Goal: Transaction & Acquisition: Purchase product/service

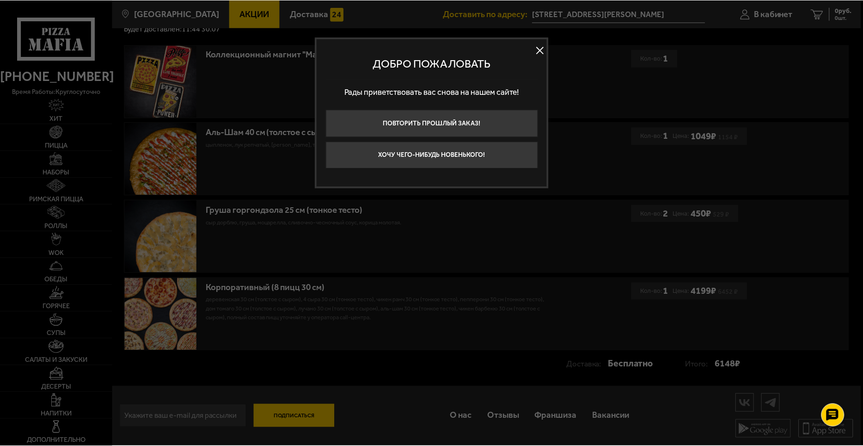
scroll to position [205, 0]
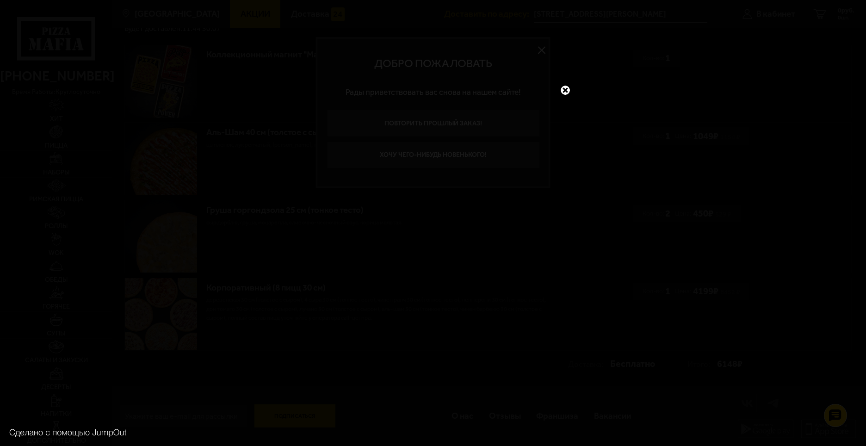
click at [565, 90] on link at bounding box center [565, 90] width 12 height 12
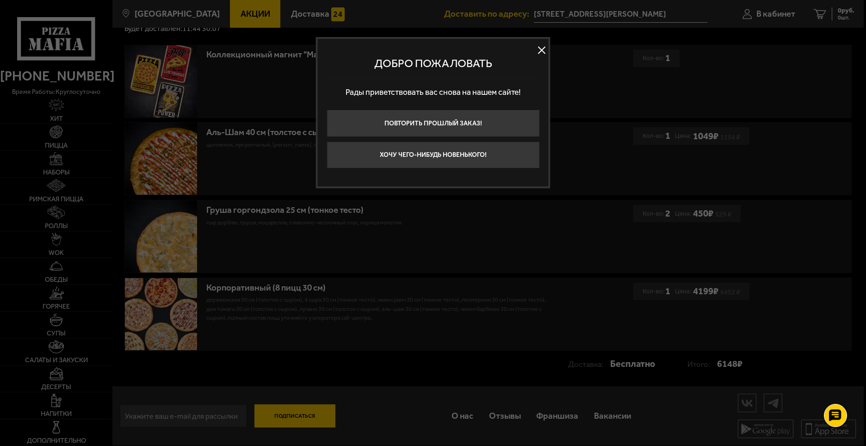
click at [540, 49] on button at bounding box center [542, 50] width 14 height 14
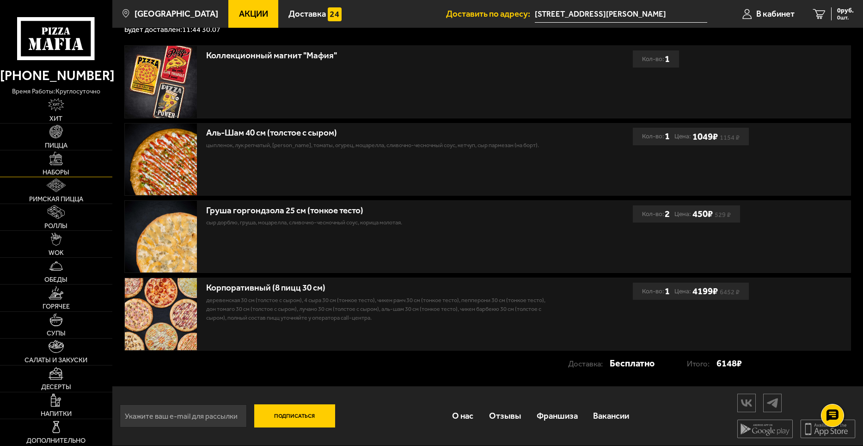
click at [57, 160] on img at bounding box center [55, 158] width 13 height 13
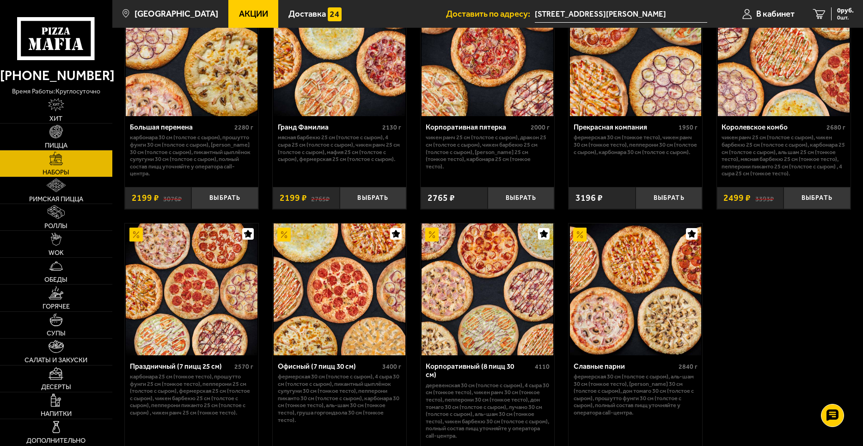
scroll to position [1295, 0]
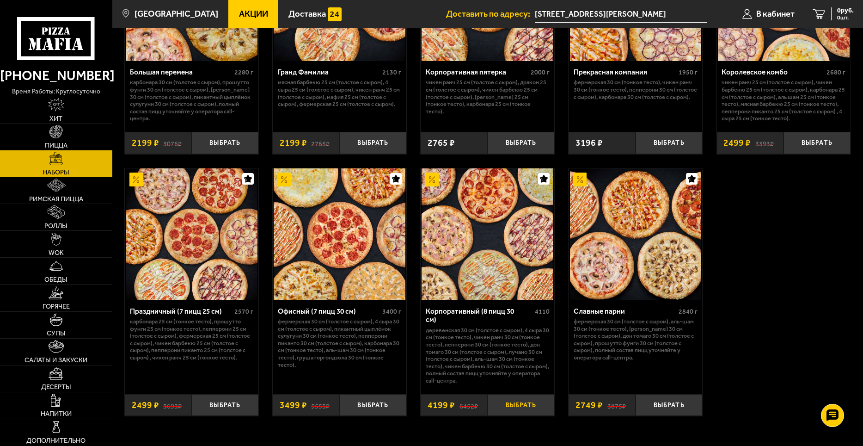
click at [535, 409] on button "Выбрать" at bounding box center [521, 405] width 67 height 22
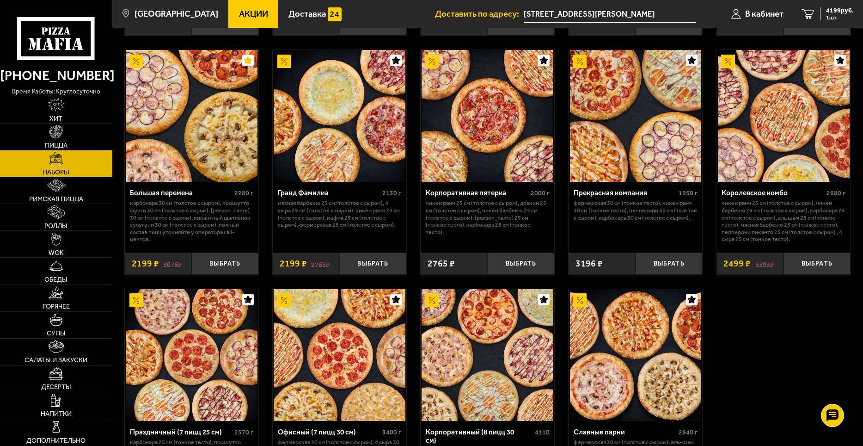
scroll to position [1359, 0]
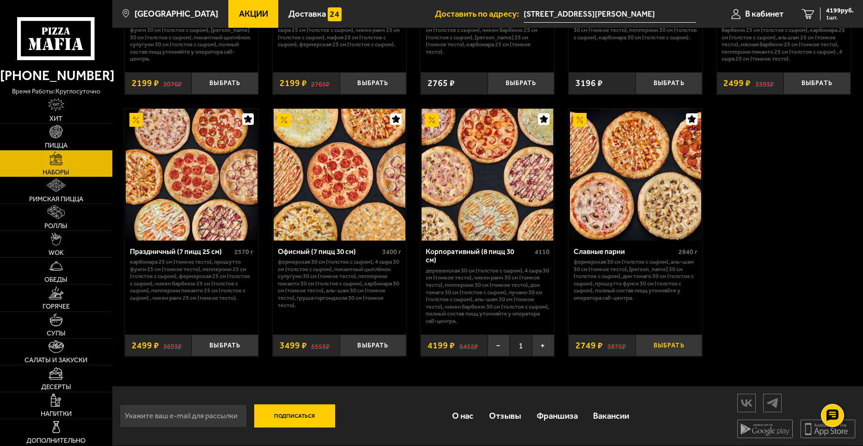
click at [654, 345] on button "Выбрать" at bounding box center [669, 345] width 67 height 22
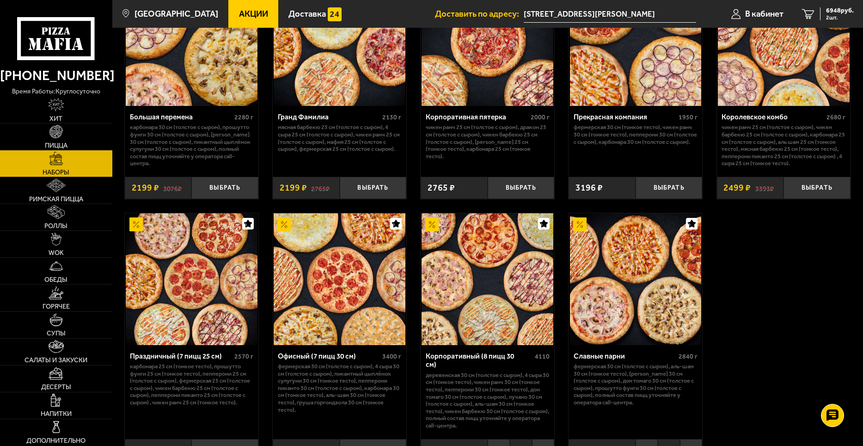
scroll to position [1220, 0]
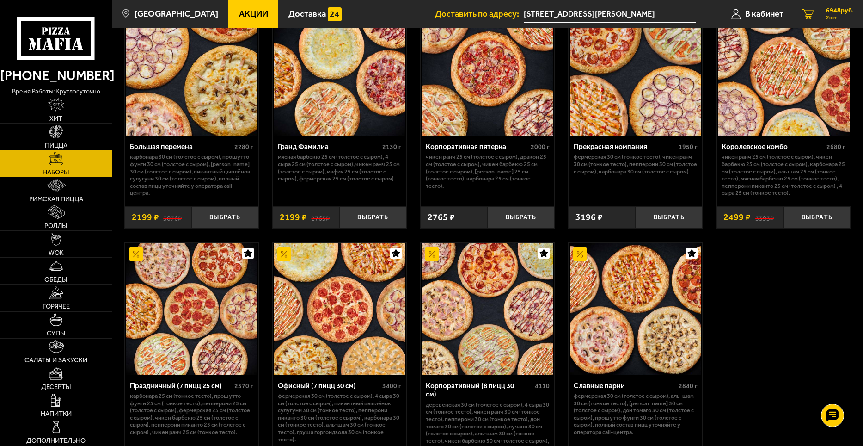
click at [835, 12] on span "6948 руб." at bounding box center [840, 10] width 28 height 6
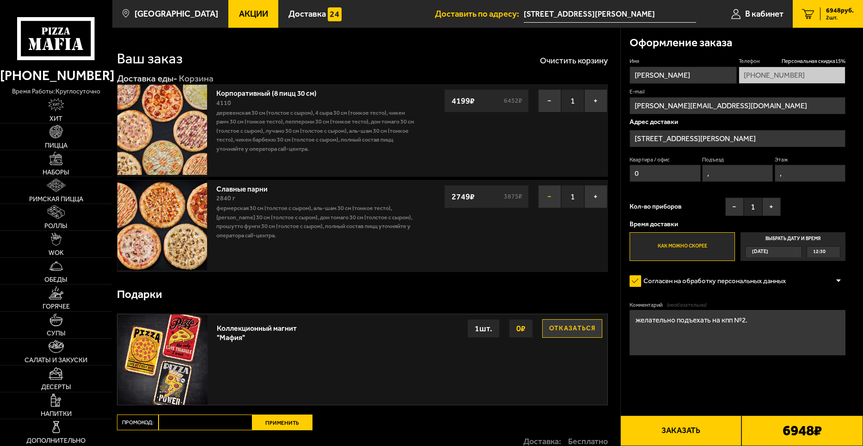
click at [559, 203] on button "−" at bounding box center [549, 196] width 23 height 23
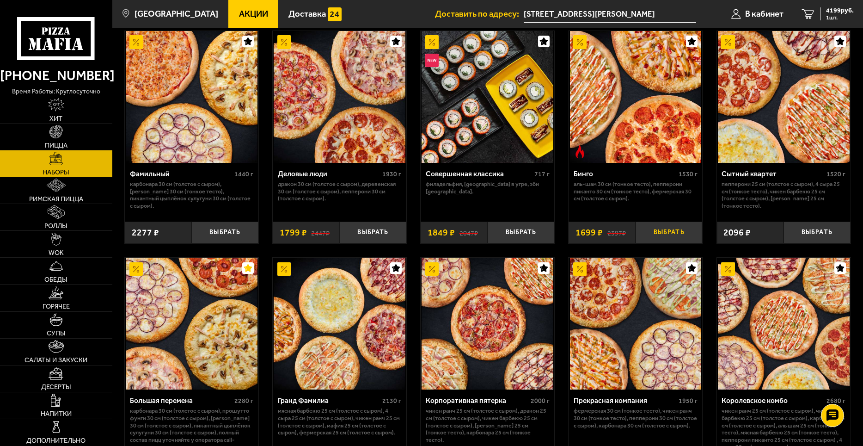
scroll to position [943, 0]
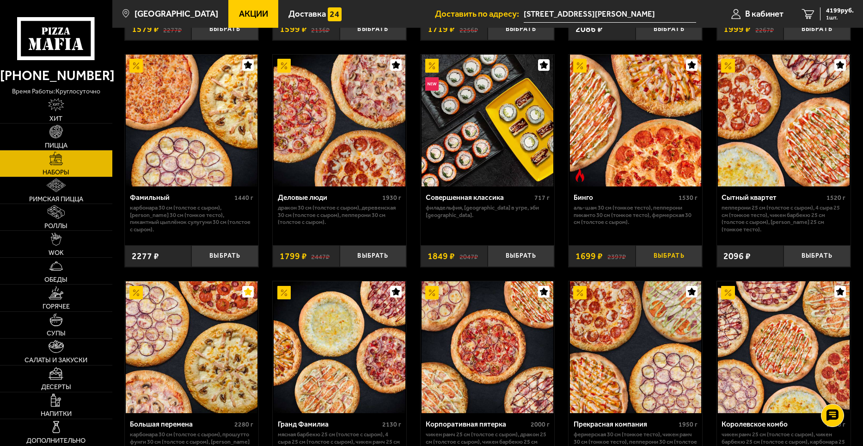
click at [662, 260] on button "Выбрать" at bounding box center [669, 256] width 67 height 22
click at [830, 15] on span "2 шт." at bounding box center [840, 18] width 28 height 6
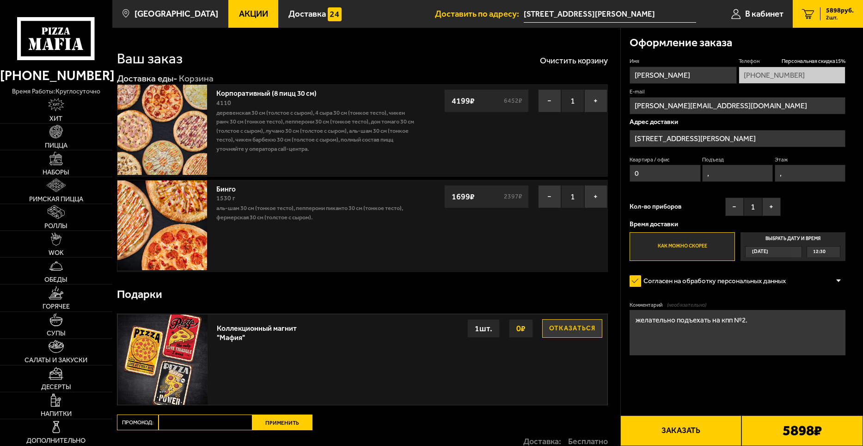
click at [714, 425] on button "Заказать" at bounding box center [682, 430] width 122 height 31
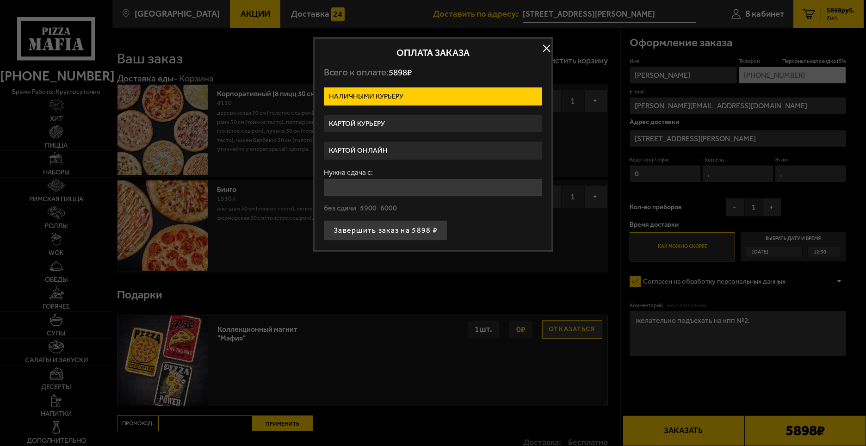
click at [474, 148] on label "Картой онлайн" at bounding box center [433, 151] width 218 height 18
click at [0, 0] on input "Картой онлайн" at bounding box center [0, 0] width 0 height 0
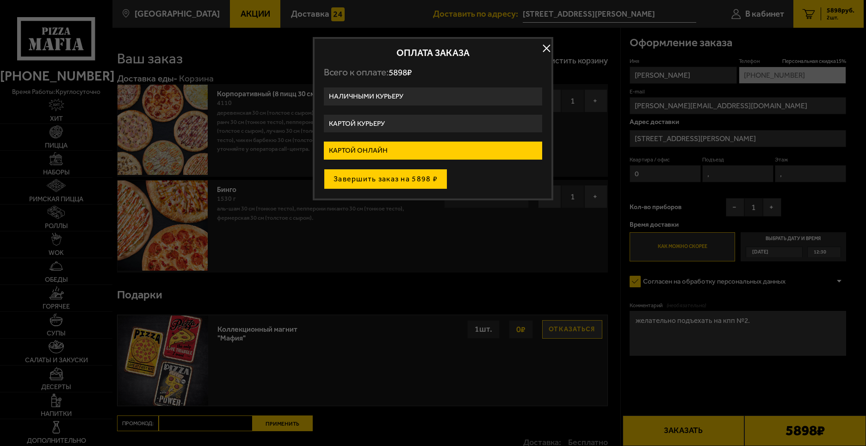
click at [396, 175] on button "Завершить заказ на 5898 ₽" at bounding box center [385, 179] width 123 height 20
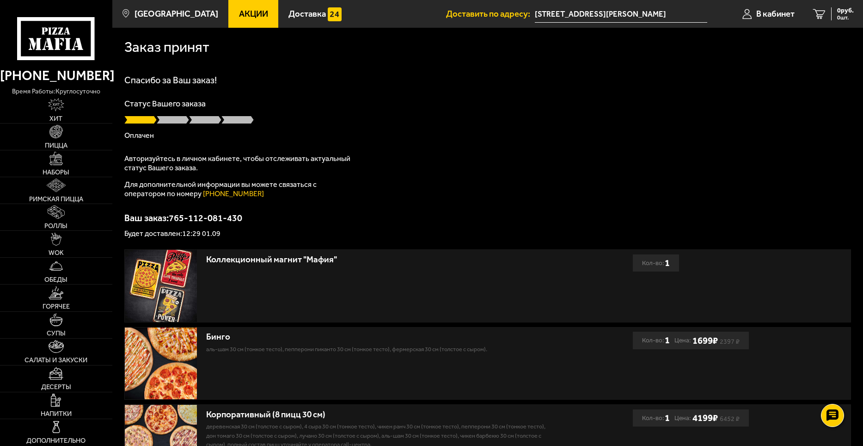
click at [775, 228] on div "Ваш заказ: 765-112-081-430 Будет доставлен: 12:29 01.09" at bounding box center [487, 225] width 727 height 24
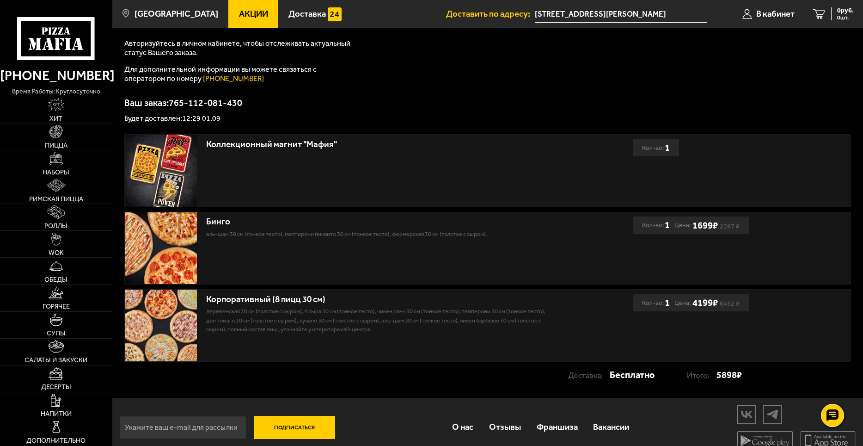
scroll to position [128, 0]
